Goal: Task Accomplishment & Management: Complete application form

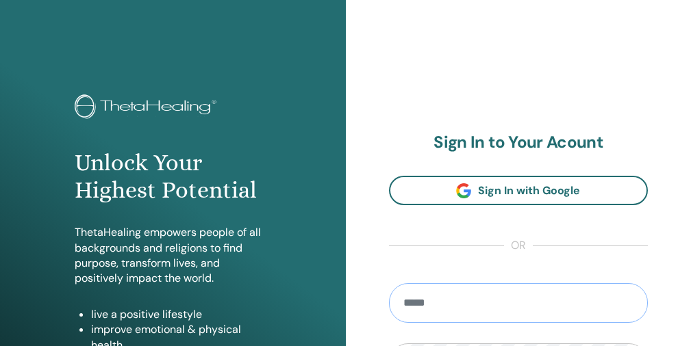
type input "**********"
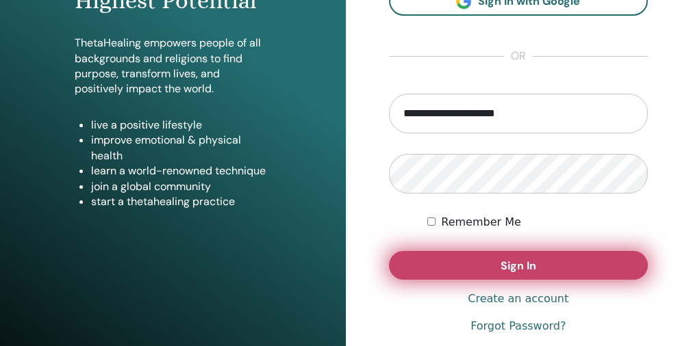
click at [571, 262] on button "Sign In" at bounding box center [519, 265] width 260 height 29
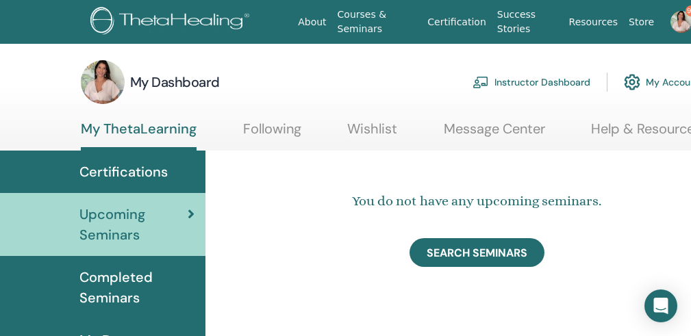
click at [522, 82] on link "Instructor Dashboard" at bounding box center [531, 82] width 118 height 30
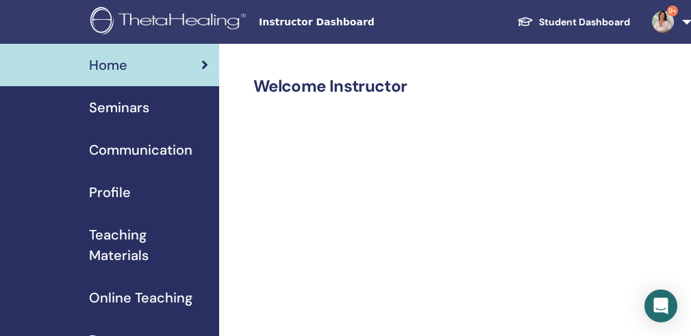
click at [191, 108] on div "Seminars" at bounding box center [109, 107] width 197 height 21
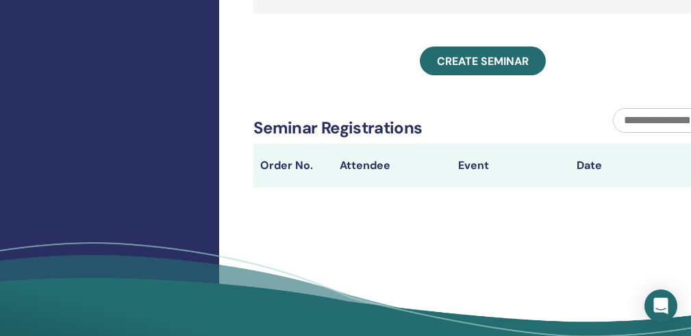
scroll to position [580, 0]
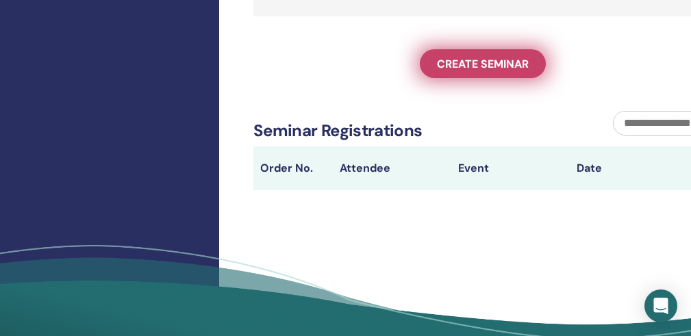
click at [499, 71] on span "Create seminar" at bounding box center [483, 64] width 92 height 14
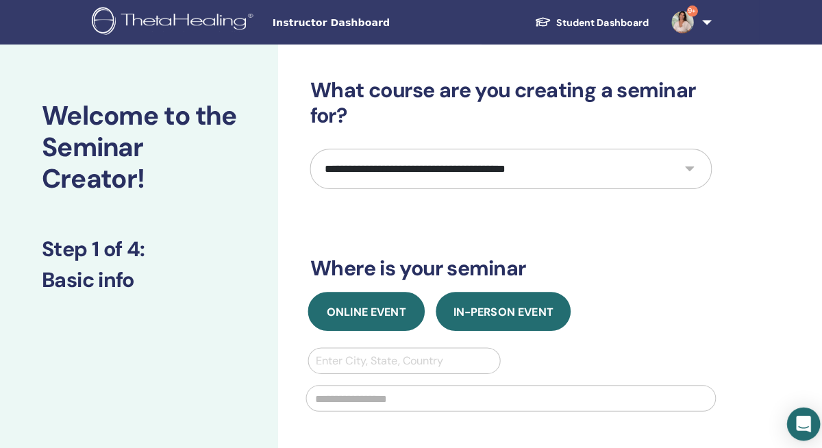
click at [381, 305] on span "Online Event" at bounding box center [361, 307] width 78 height 14
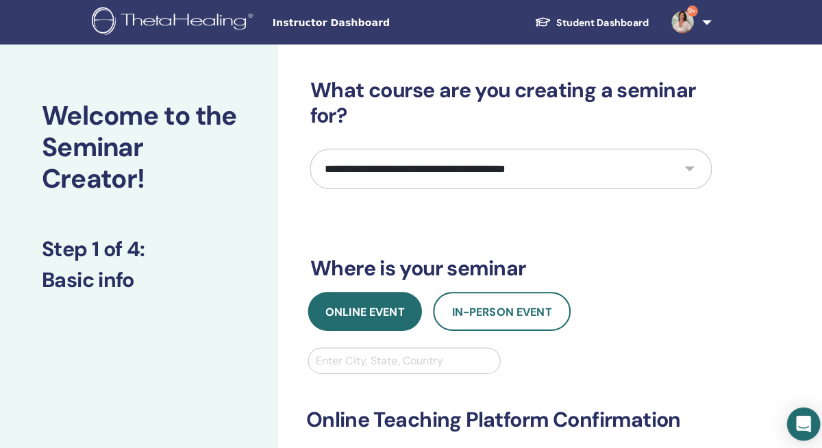
select select "**"
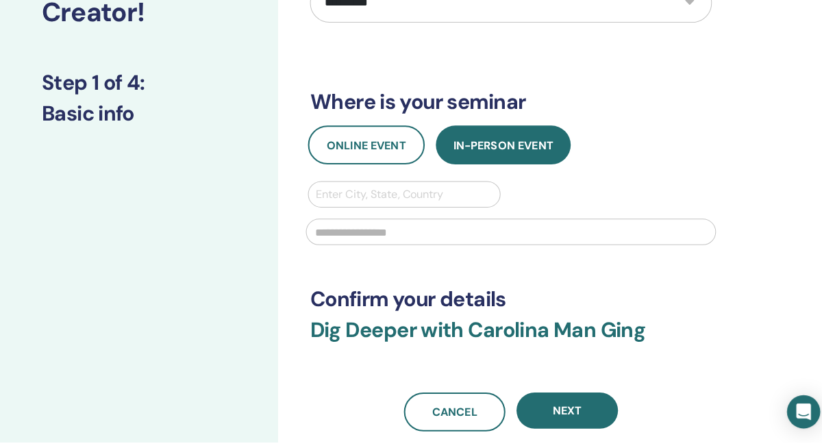
scroll to position [155, 0]
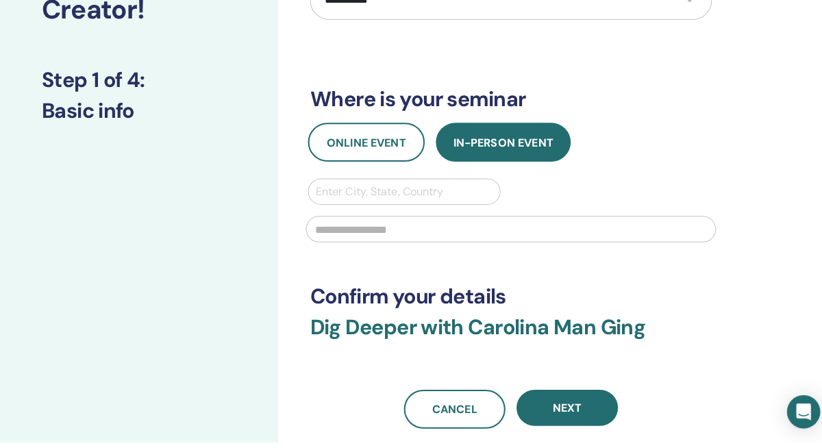
click at [472, 191] on div at bounding box center [398, 200] width 175 height 19
type input "*********"
click at [381, 223] on div "Loading..." at bounding box center [398, 235] width 190 height 27
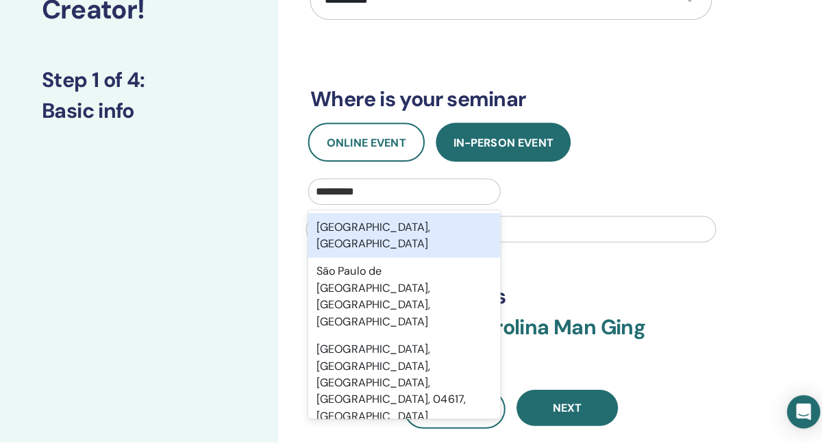
click at [433, 222] on div "São Paulo, BRA" at bounding box center [398, 244] width 190 height 44
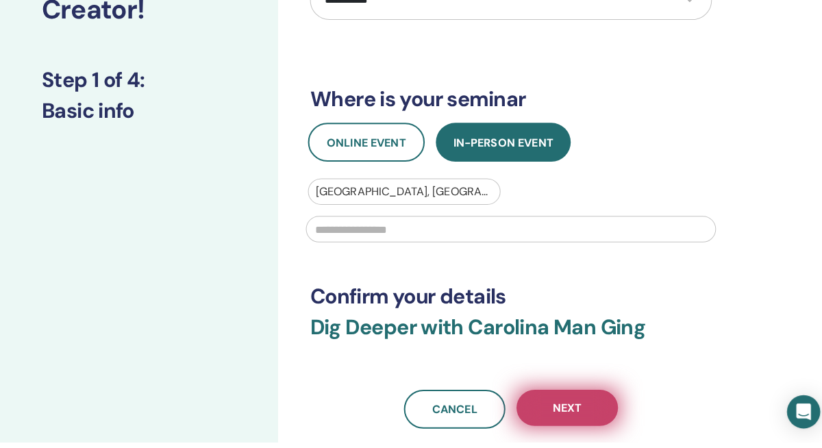
click at [582, 336] on button "Next" at bounding box center [559, 414] width 100 height 36
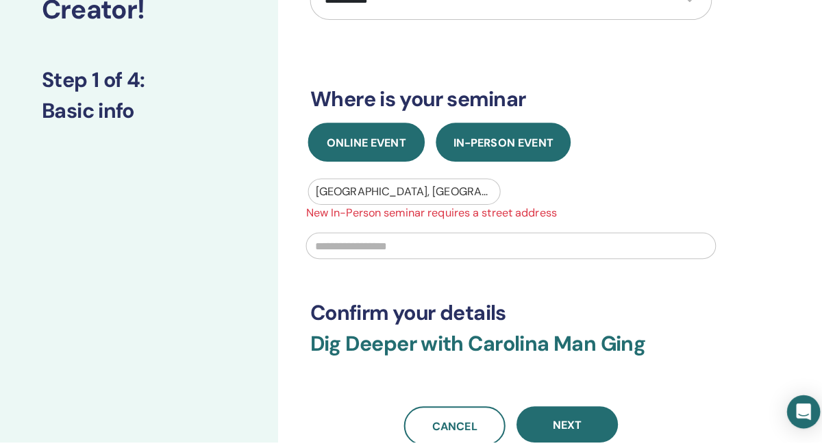
click at [359, 133] on button "Online Event" at bounding box center [360, 152] width 115 height 38
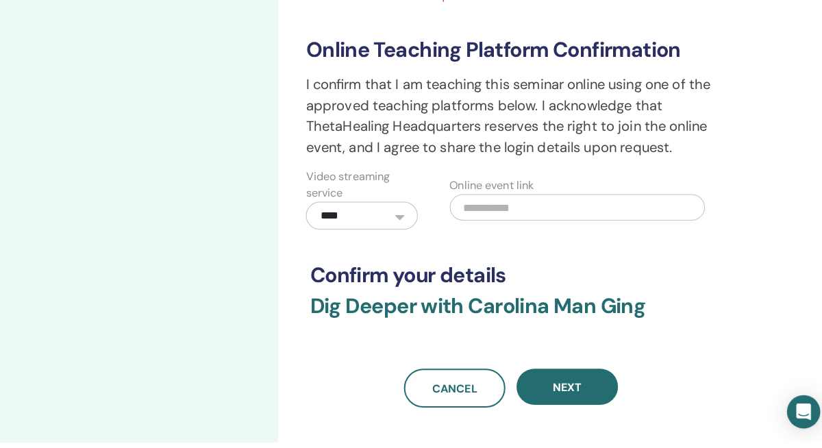
scroll to position [385, 0]
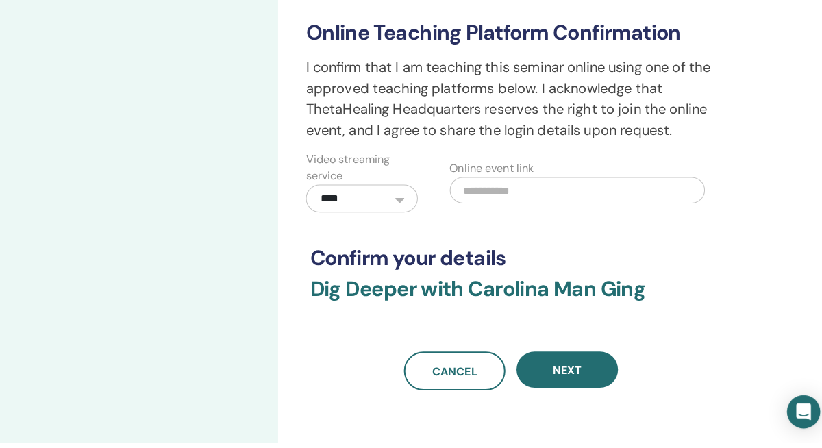
click at [613, 186] on input "text" at bounding box center [568, 199] width 251 height 26
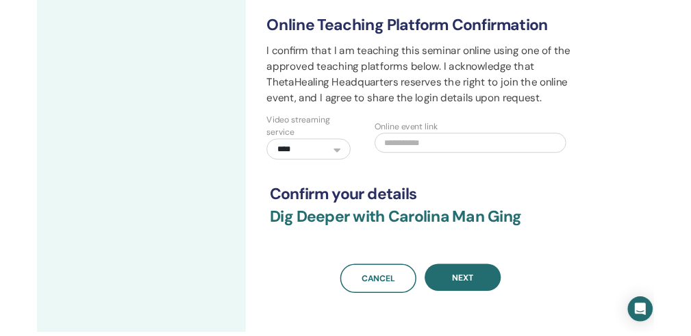
scroll to position [398, 0]
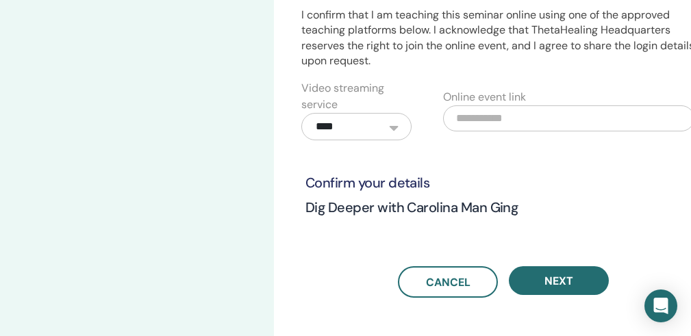
paste input "**********"
type input "**********"
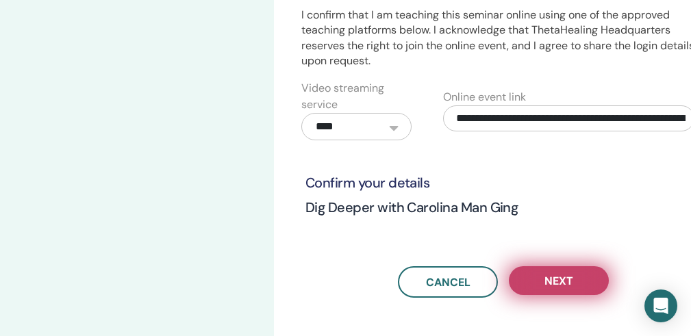
click at [579, 273] on button "Next" at bounding box center [559, 280] width 100 height 29
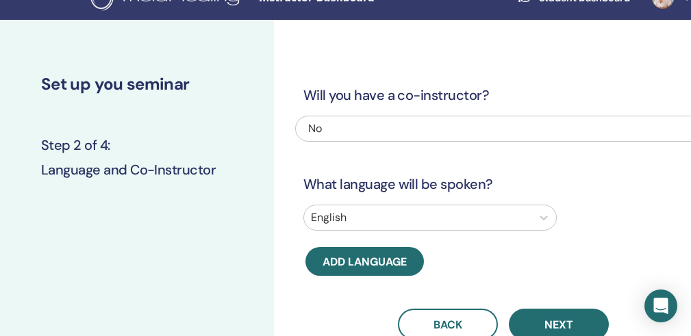
scroll to position [0, 0]
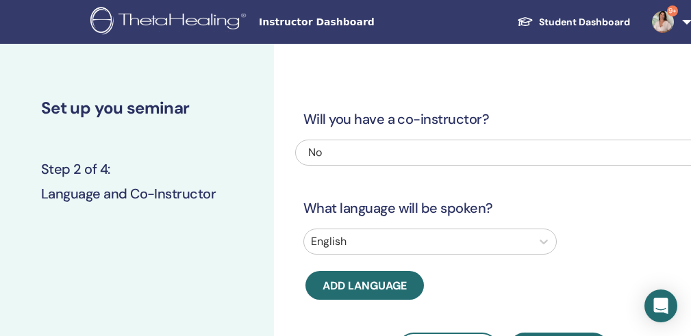
click at [397, 244] on div "English" at bounding box center [429, 242] width 253 height 26
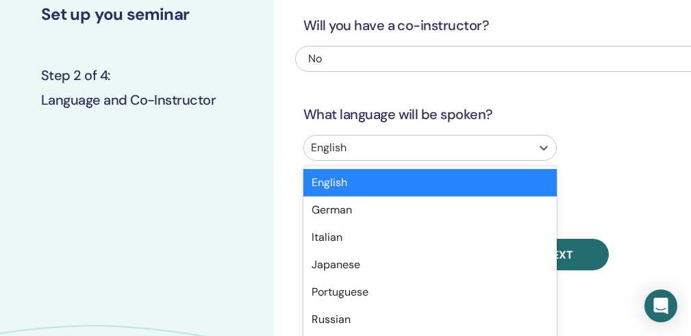
scroll to position [125, 0]
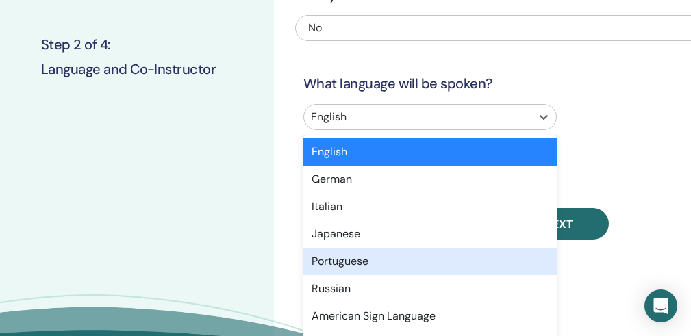
click at [383, 259] on div "Portuguese" at bounding box center [429, 261] width 253 height 27
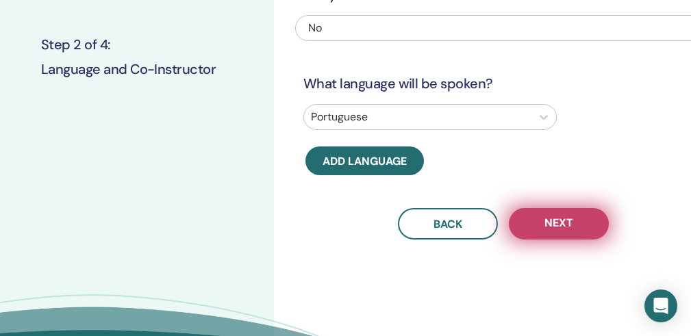
click at [536, 227] on button "Next" at bounding box center [559, 223] width 100 height 31
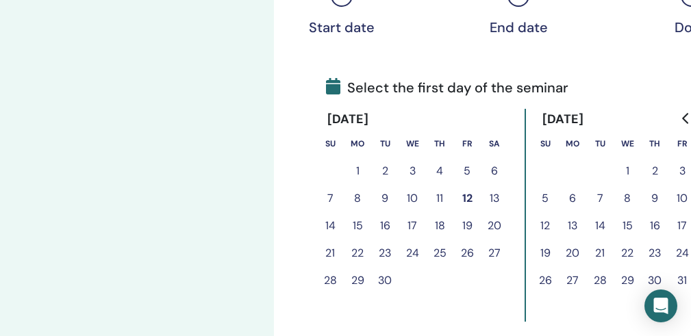
scroll to position [260, 0]
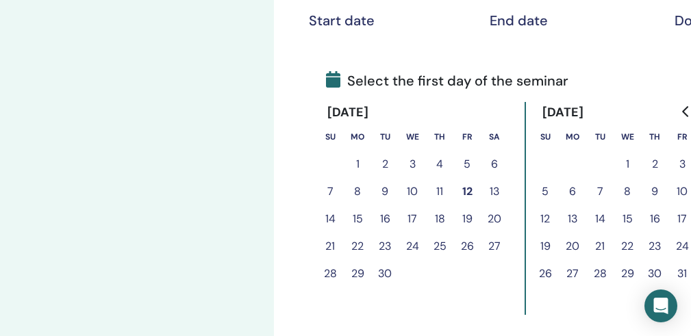
click at [444, 251] on button "25" at bounding box center [439, 246] width 27 height 27
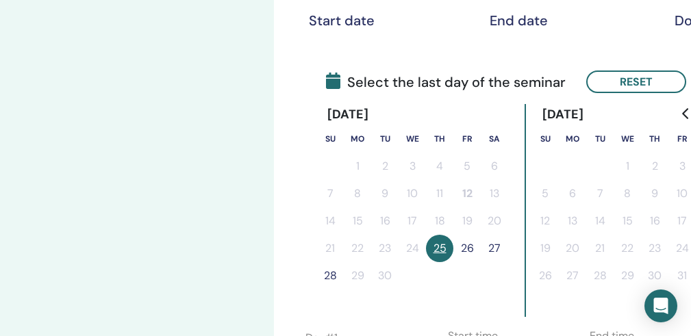
click at [477, 251] on button "26" at bounding box center [466, 248] width 27 height 27
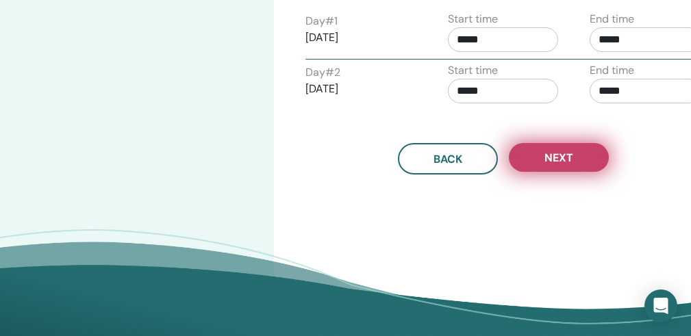
click at [595, 164] on button "Next" at bounding box center [559, 157] width 100 height 29
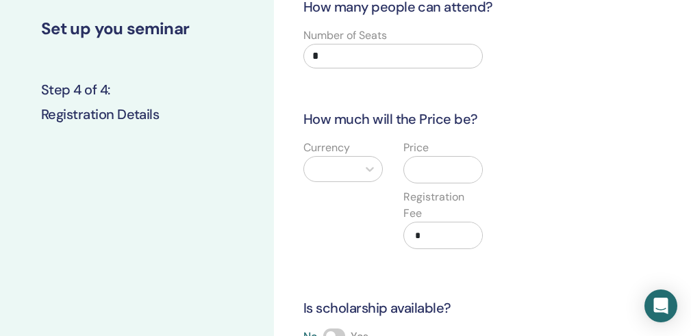
scroll to position [62, 0]
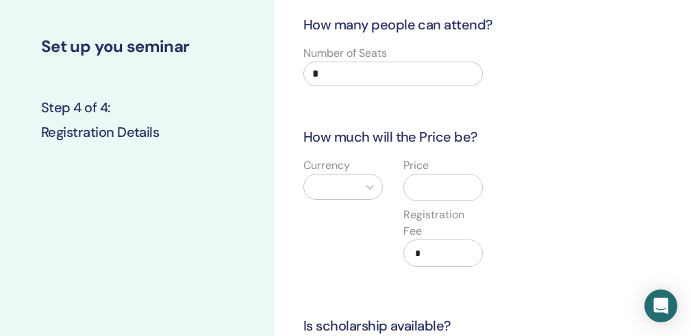
click at [355, 71] on input "*" at bounding box center [392, 74] width 179 height 25
type input "*"
click at [310, 209] on div "Currency" at bounding box center [343, 220] width 100 height 126
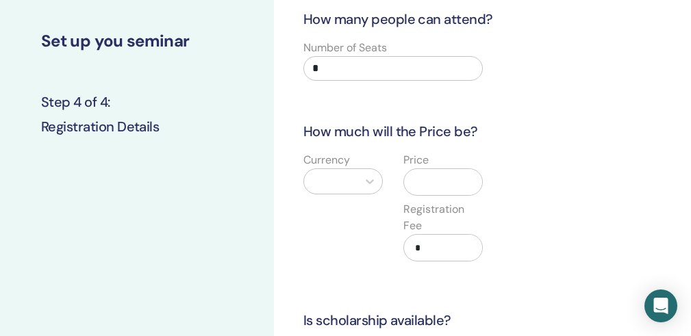
click at [328, 193] on div at bounding box center [342, 181] width 79 height 26
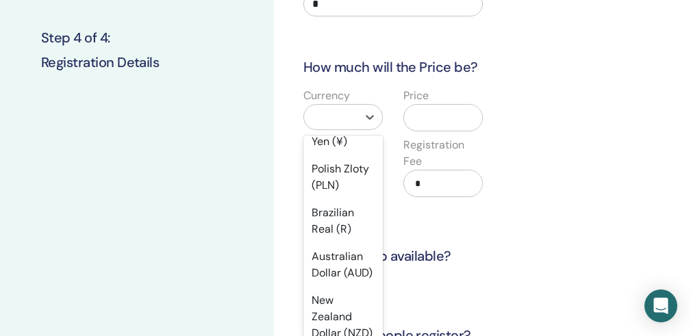
scroll to position [260, 0]
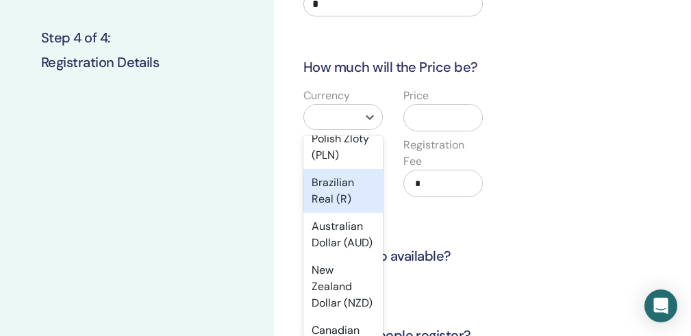
click at [341, 213] on div "Brazilian Real (R)" at bounding box center [342, 191] width 79 height 44
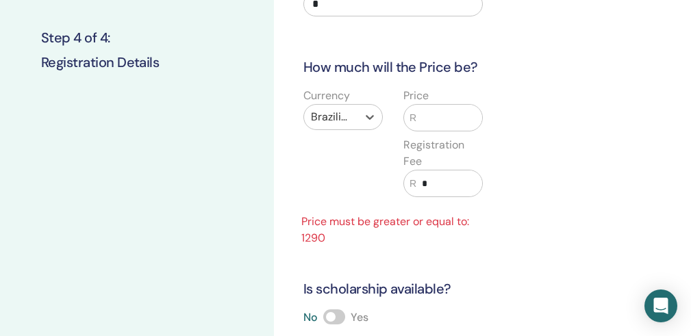
click at [436, 124] on input "text" at bounding box center [449, 118] width 66 height 26
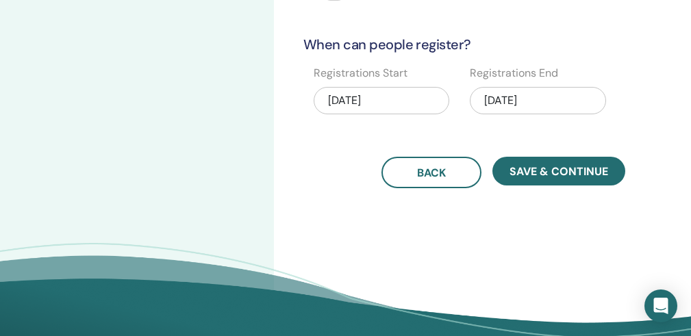
scroll to position [425, 0]
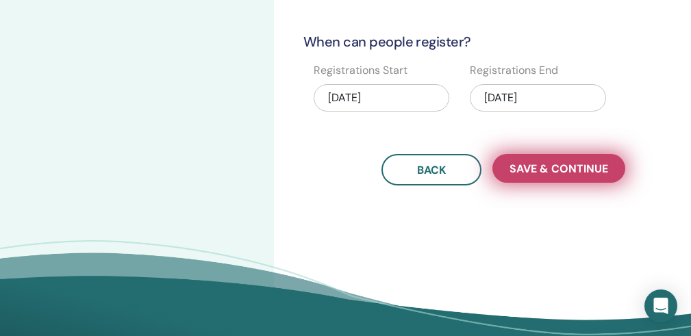
type input "****"
click at [601, 158] on button "Save & Continue" at bounding box center [558, 168] width 133 height 29
click at [579, 173] on span "Save & Continue" at bounding box center [558, 169] width 99 height 14
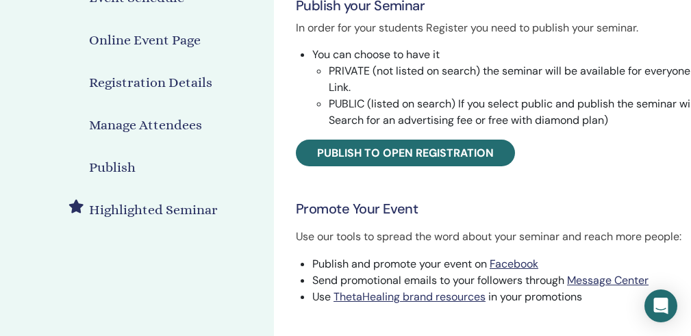
scroll to position [229, 0]
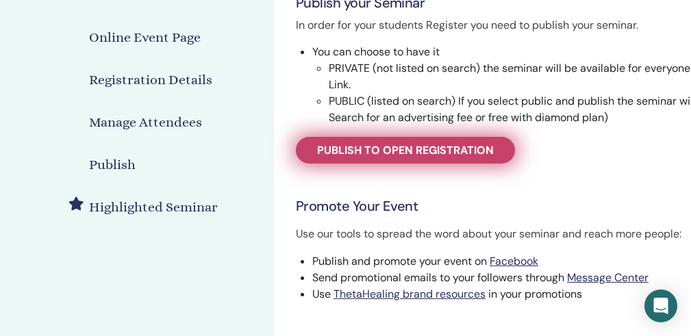
click at [460, 150] on span "Publish to open registration" at bounding box center [405, 150] width 177 height 14
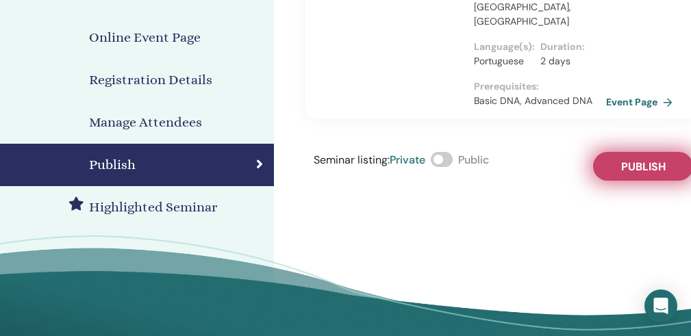
click at [625, 163] on button "Publish" at bounding box center [643, 166] width 100 height 29
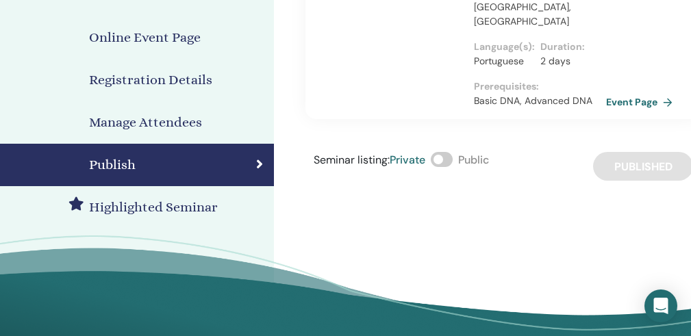
click at [448, 152] on span at bounding box center [442, 159] width 22 height 15
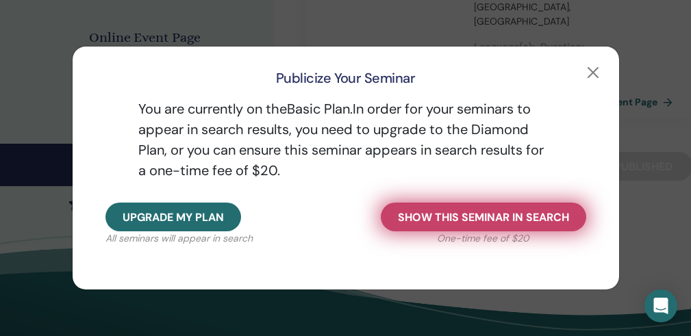
click at [496, 214] on span "Show this seminar in search" at bounding box center [483, 217] width 171 height 14
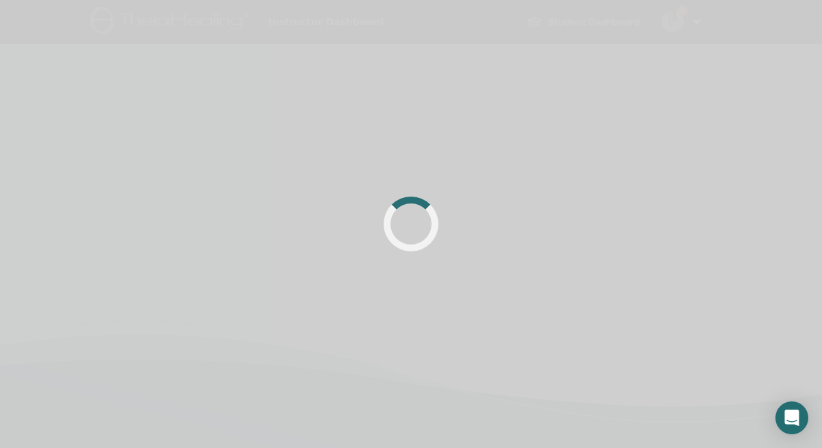
scroll to position [268, 0]
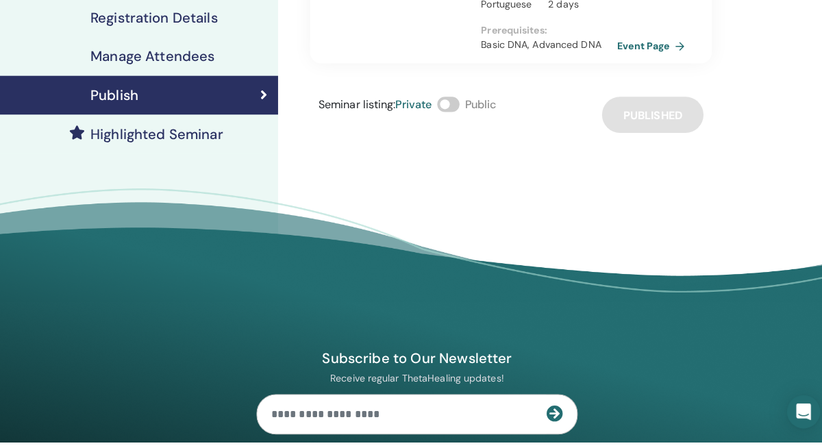
click at [645, 47] on link "Event Page" at bounding box center [644, 57] width 72 height 21
